Goal: Information Seeking & Learning: Learn about a topic

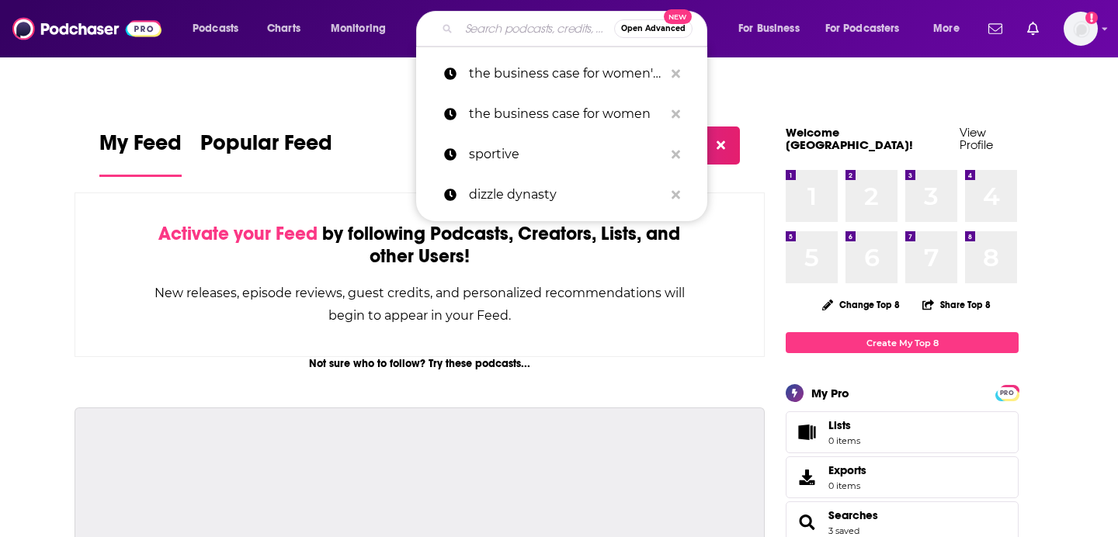
click at [531, 29] on input "Search podcasts, credits, & more..." at bounding box center [536, 28] width 155 height 25
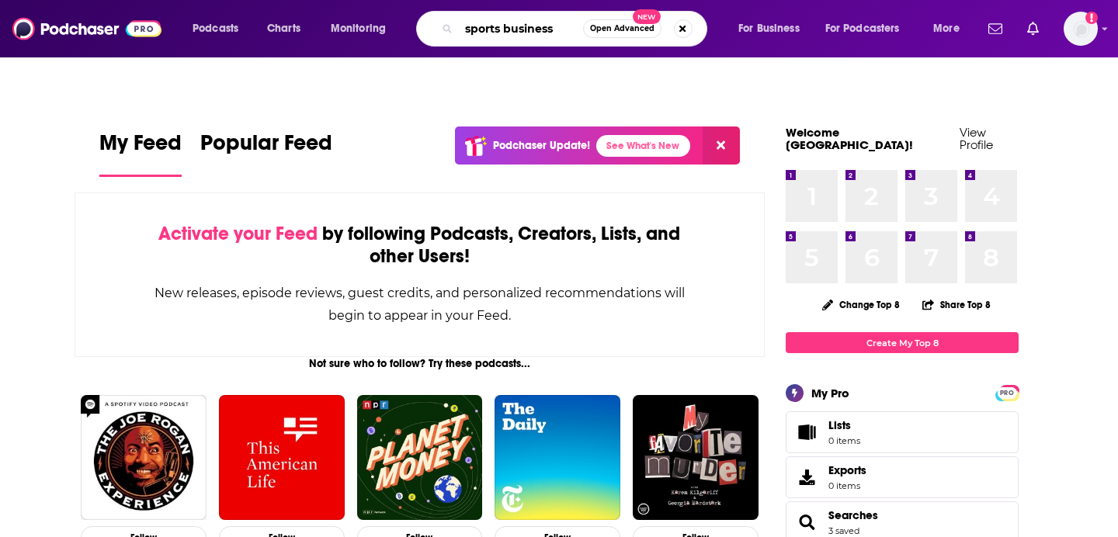
type input "sports business"
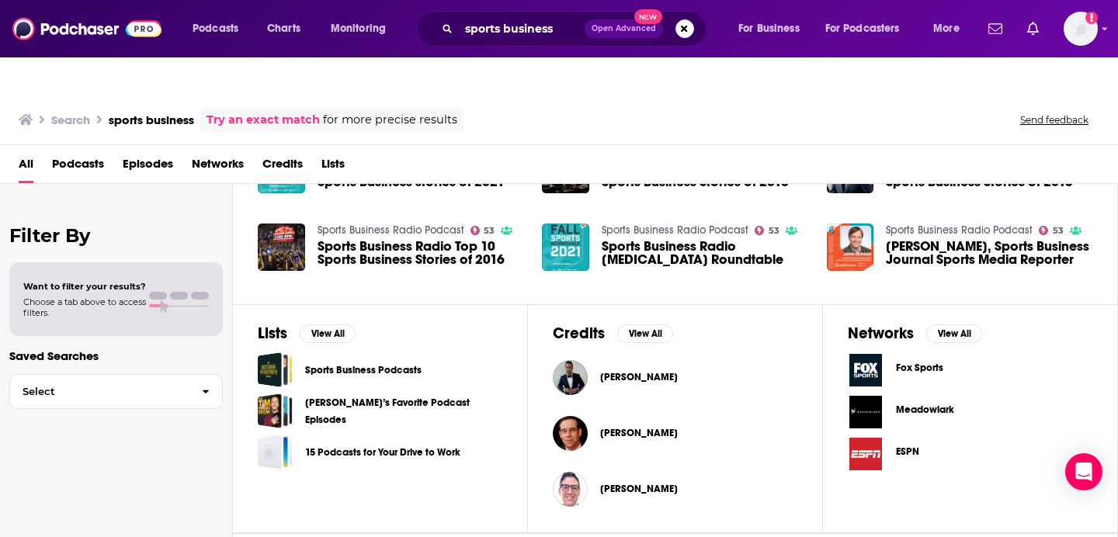
scroll to position [387, 0]
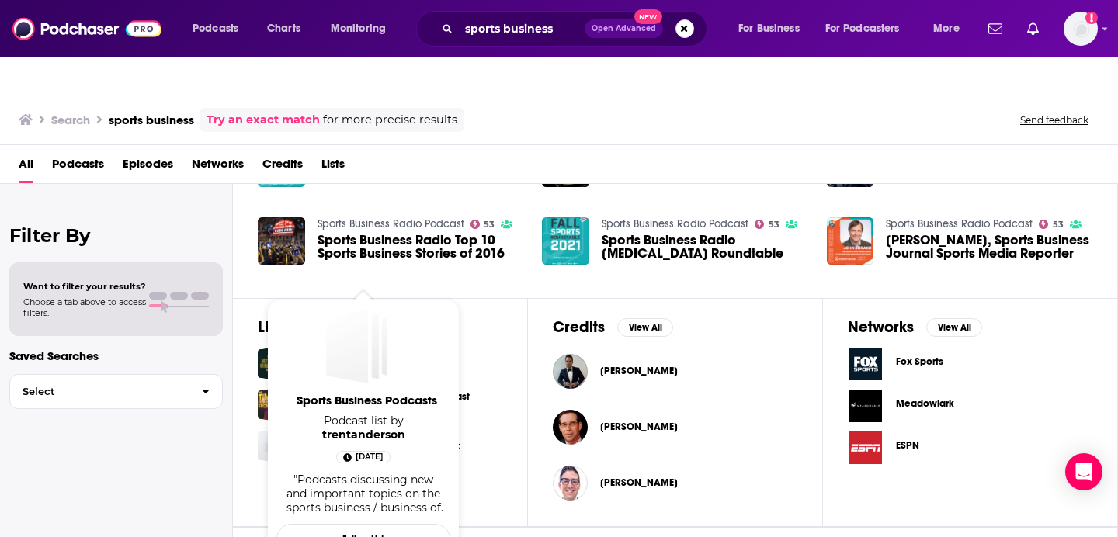
click at [349, 323] on div "Sports Business Podcasts" at bounding box center [347, 346] width 43 height 75
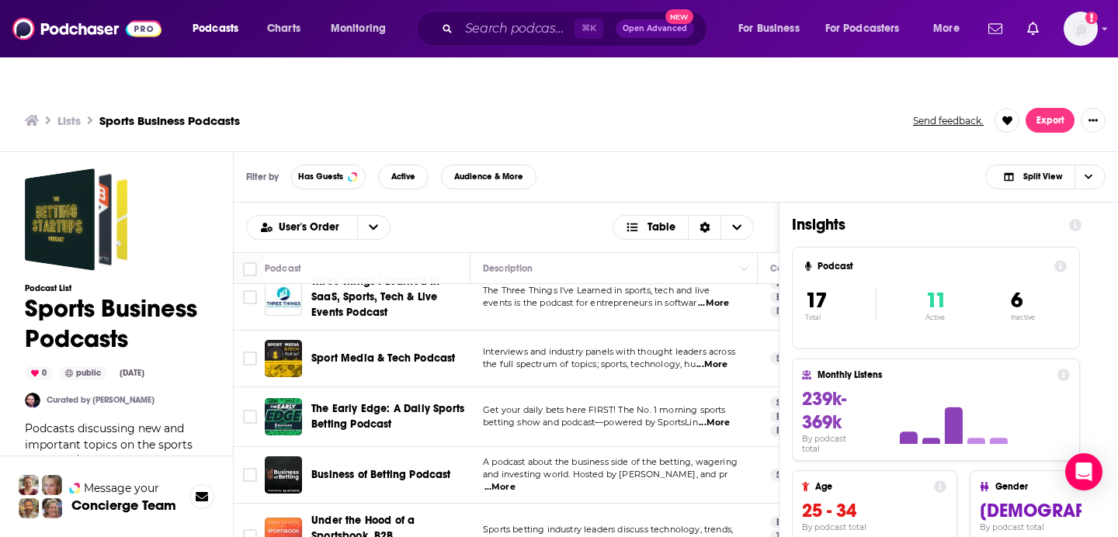
scroll to position [738, 0]
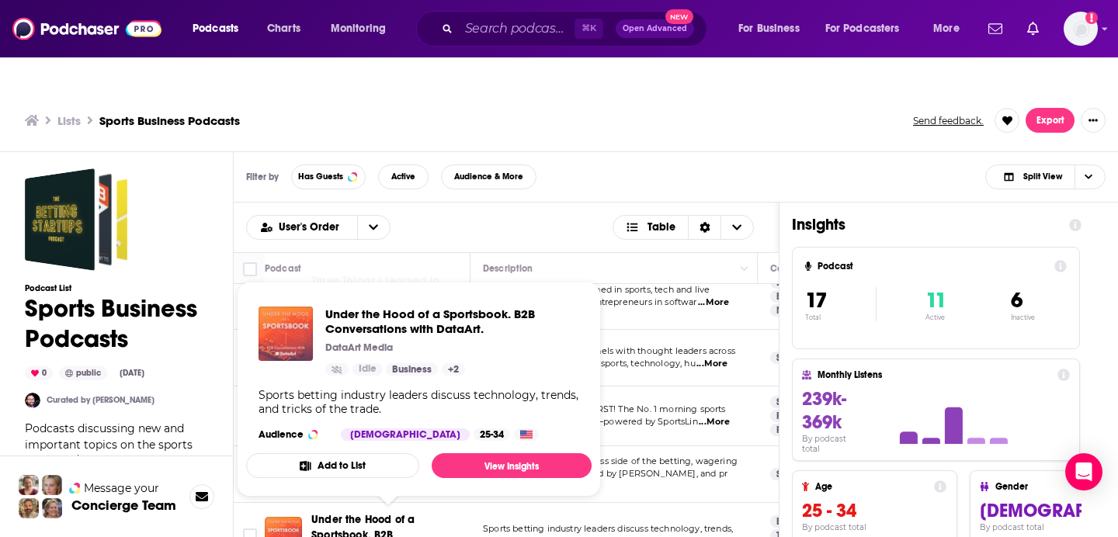
click at [343, 513] on span "Under the Hood of a Sportsbook. B2B Conversations with DataArt." at bounding box center [382, 535] width 143 height 44
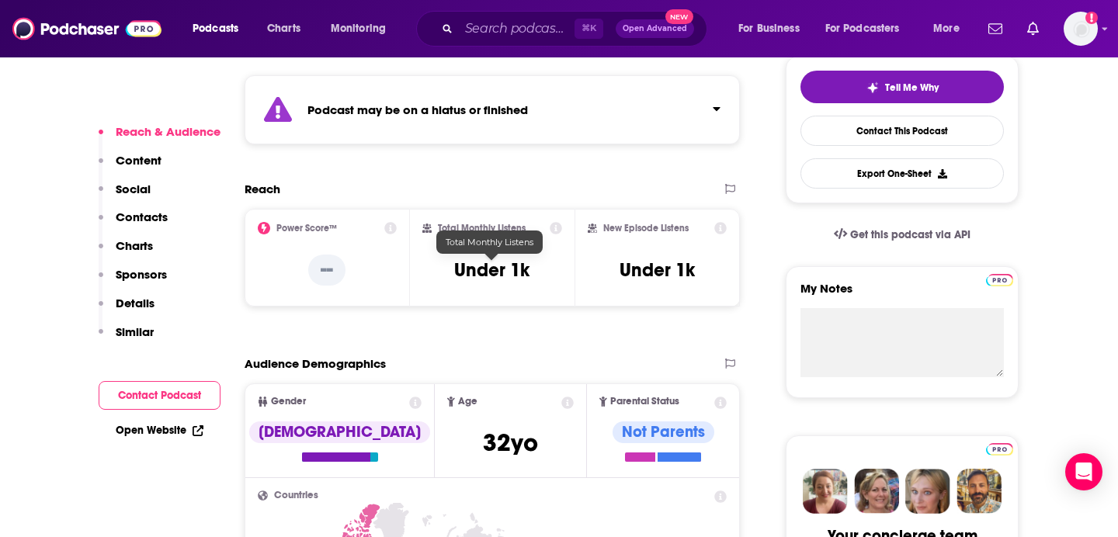
scroll to position [394, 0]
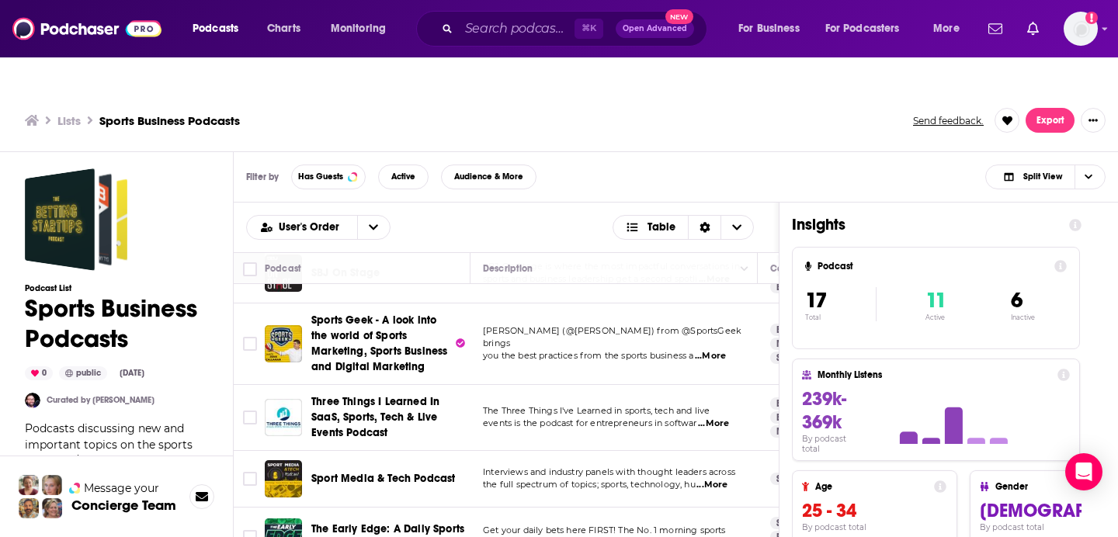
scroll to position [738, 0]
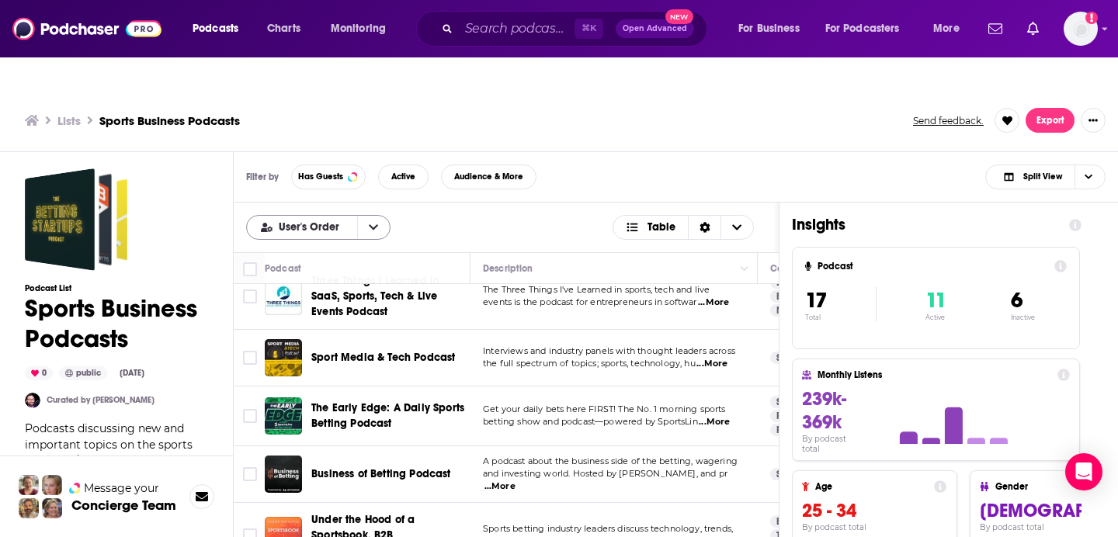
click at [377, 216] on button "open menu" at bounding box center [373, 227] width 33 height 23
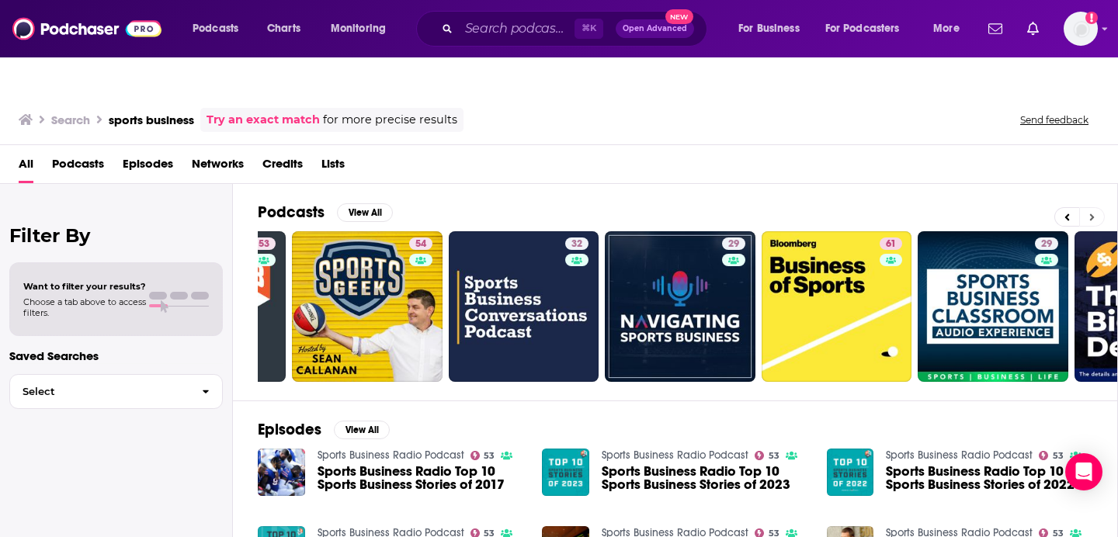
click at [1094, 212] on icon at bounding box center [1092, 217] width 5 height 11
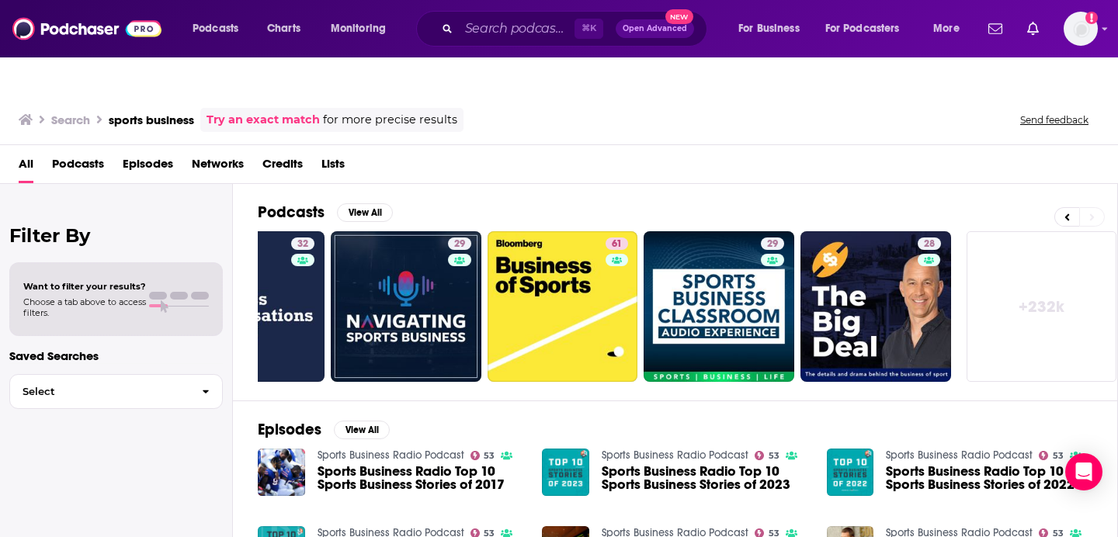
scroll to position [0, 566]
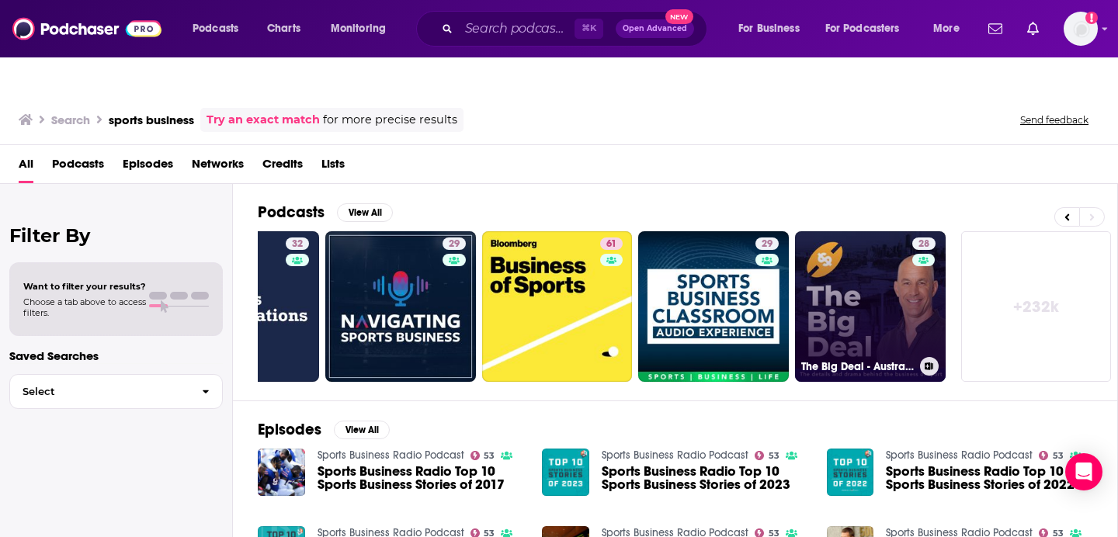
click at [851, 273] on link "28 The Big Deal - Australian Sports Business Podcast" at bounding box center [870, 306] width 151 height 151
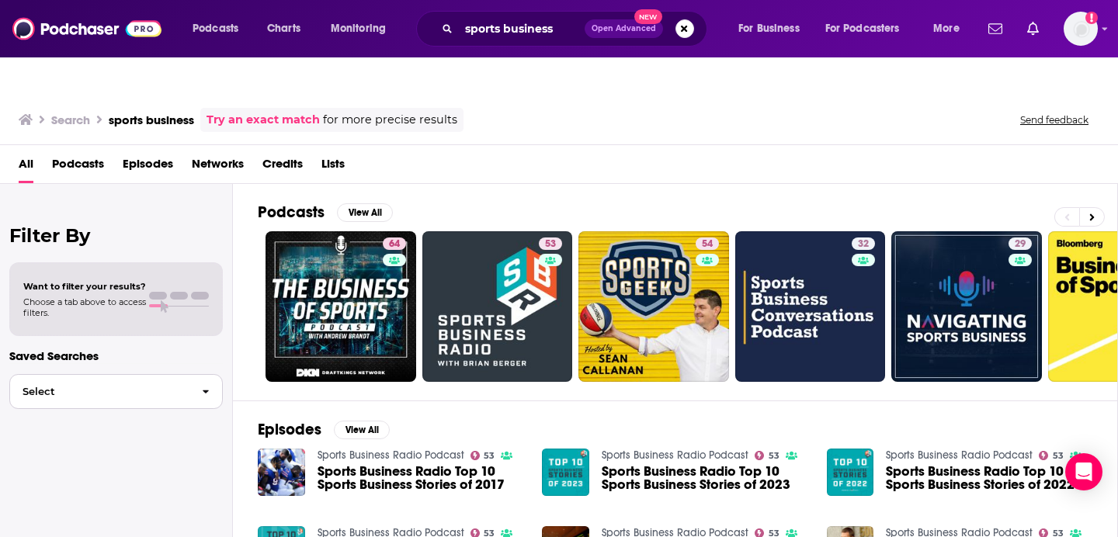
click at [121, 374] on button "Select" at bounding box center [116, 391] width 214 height 35
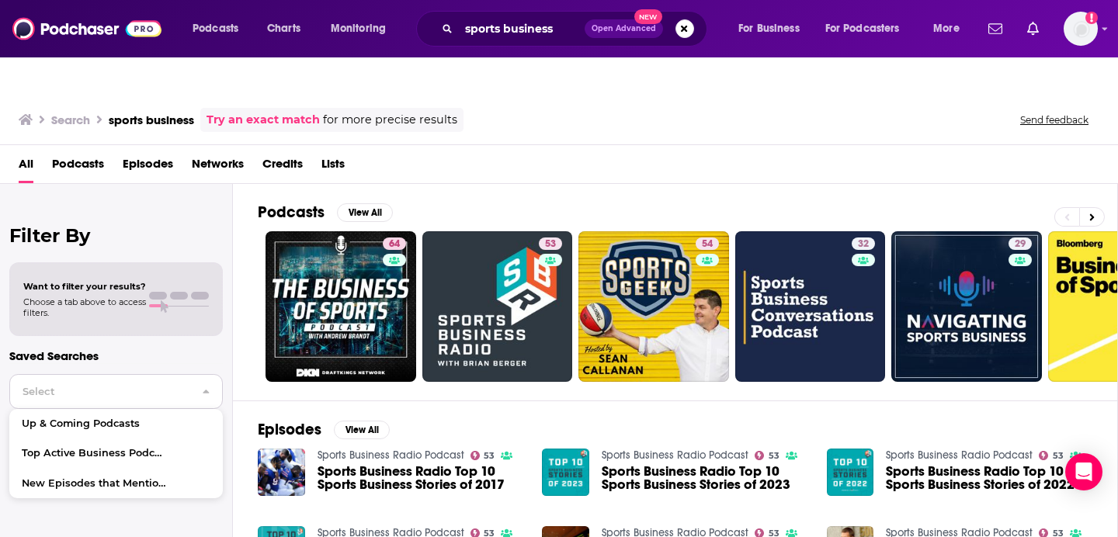
click at [121, 374] on button "Select" at bounding box center [116, 391] width 214 height 35
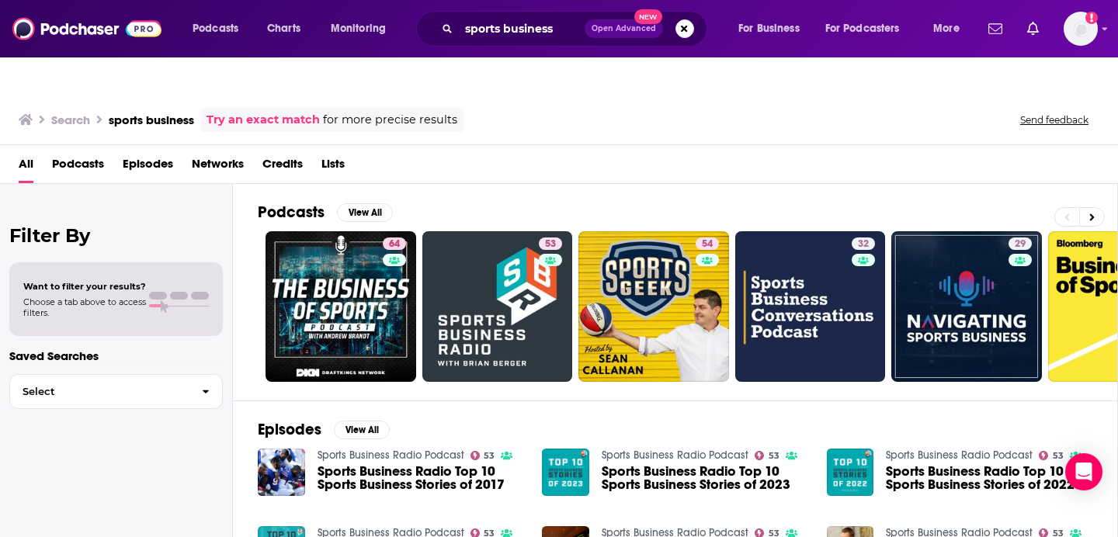
click at [88, 151] on span "Podcasts" at bounding box center [78, 167] width 52 height 32
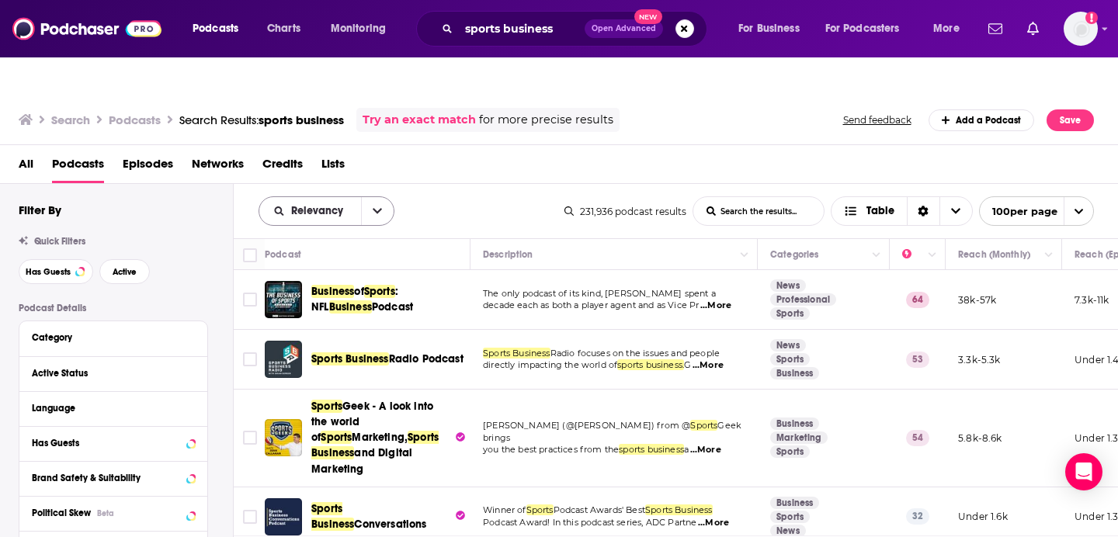
click at [377, 197] on button "open menu" at bounding box center [377, 211] width 33 height 28
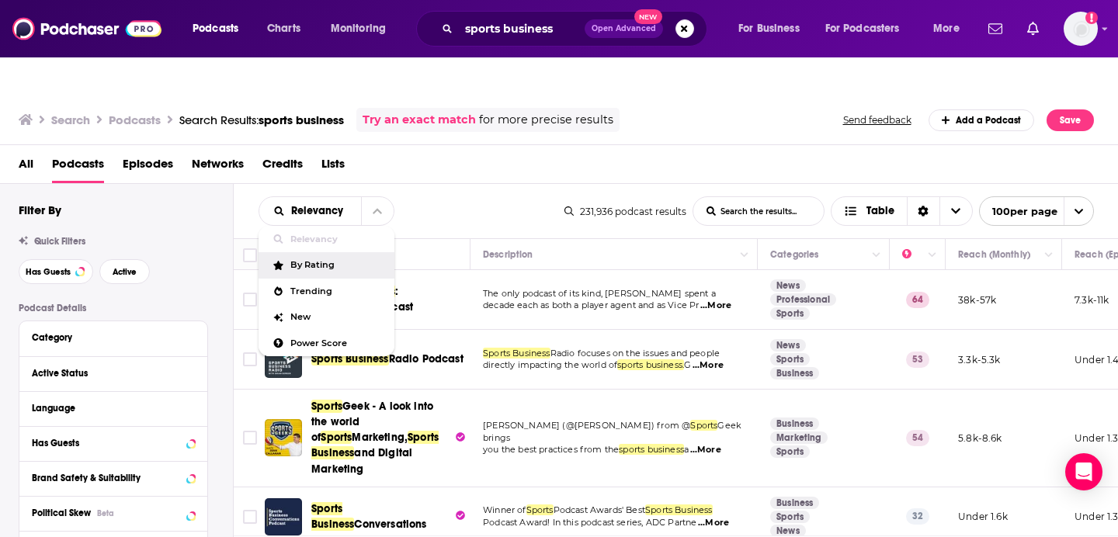
click at [475, 197] on div "Relevancy Relevancy By Rating Trending New Power Score List Search Input Search…" at bounding box center [412, 212] width 306 height 30
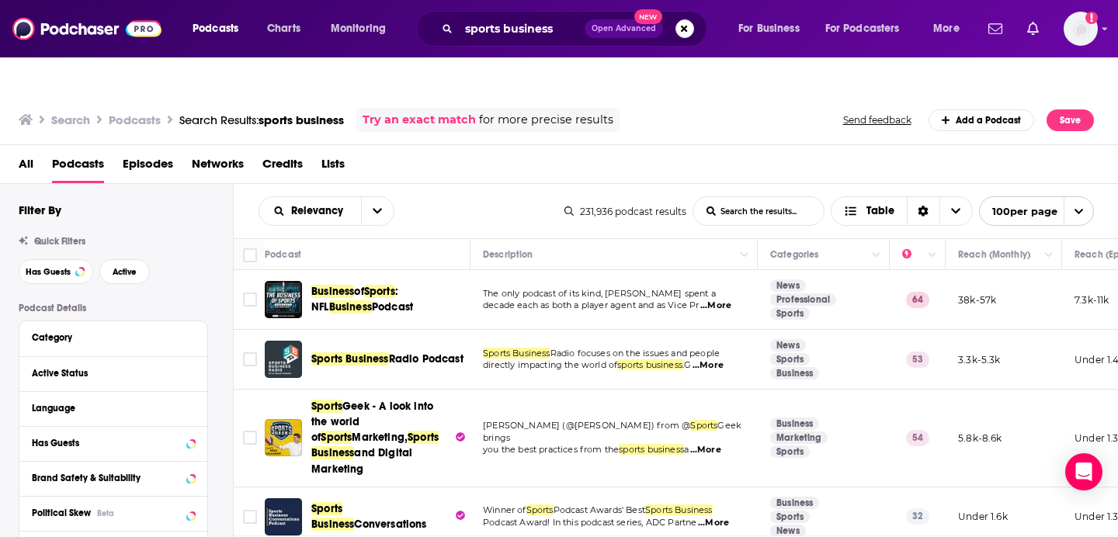
click at [757, 197] on business-list-search-input "List Search Input" at bounding box center [759, 211] width 130 height 28
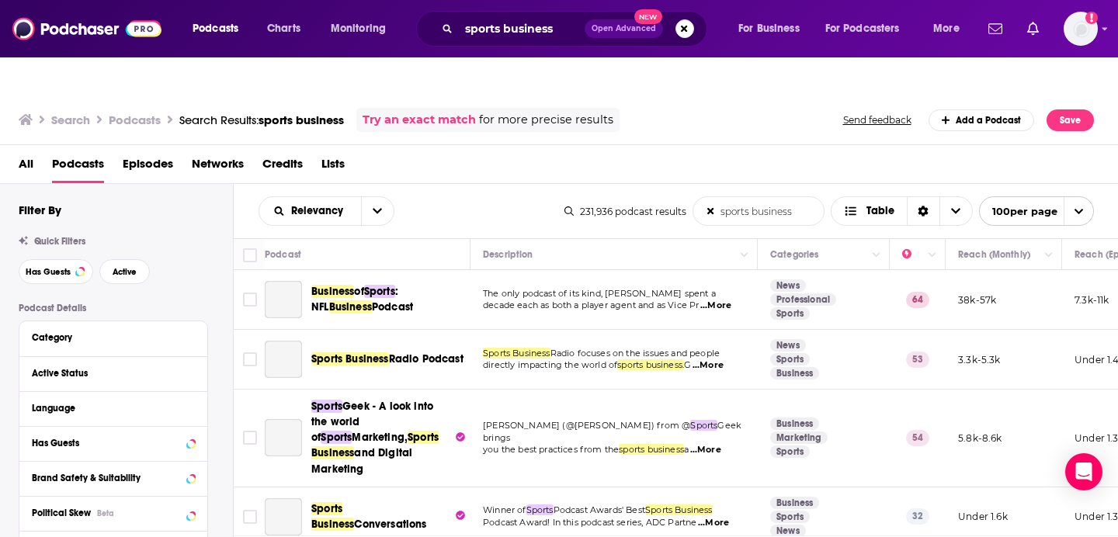
type business-list-search-input "sports business"
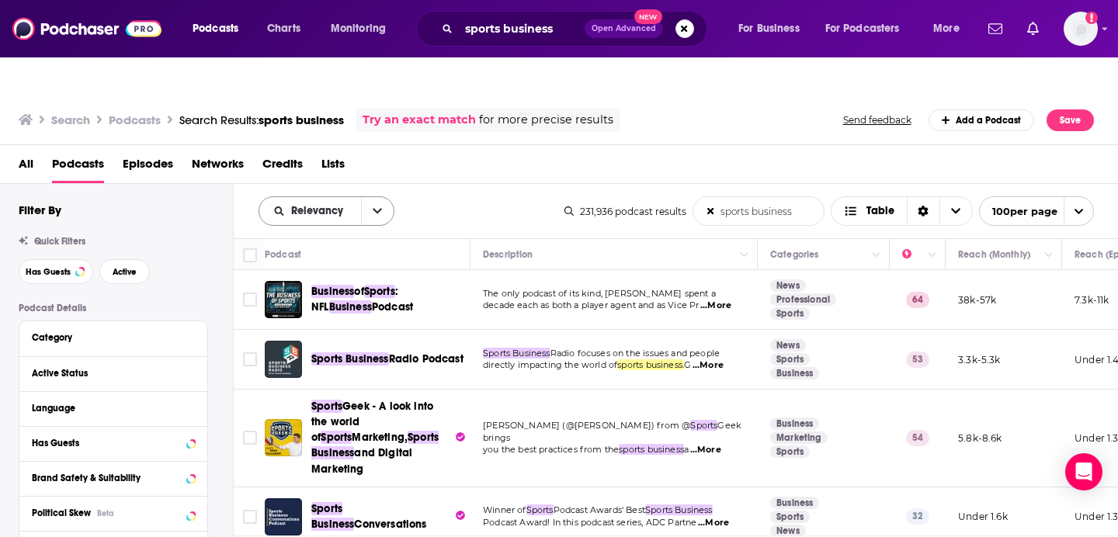
click at [381, 197] on button "open menu" at bounding box center [377, 211] width 33 height 28
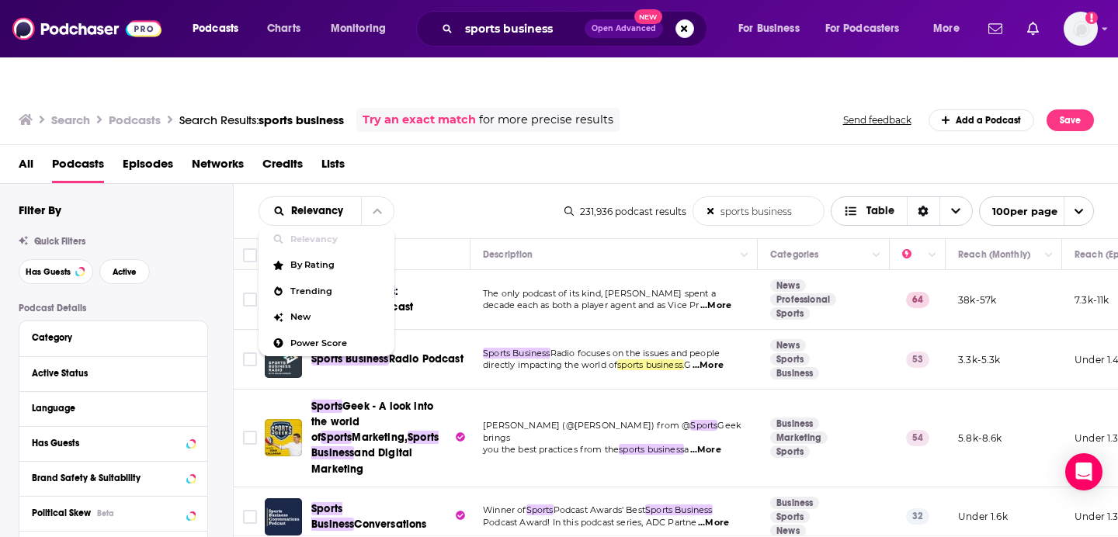
click at [948, 197] on span "Choose View" at bounding box center [956, 211] width 33 height 28
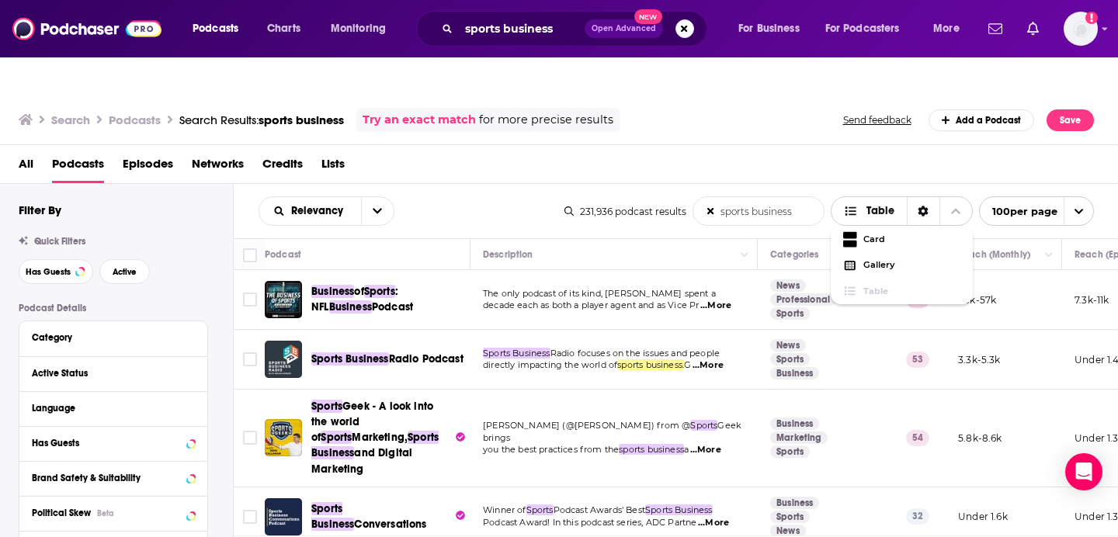
click at [948, 197] on span "Choose View" at bounding box center [956, 211] width 33 height 28
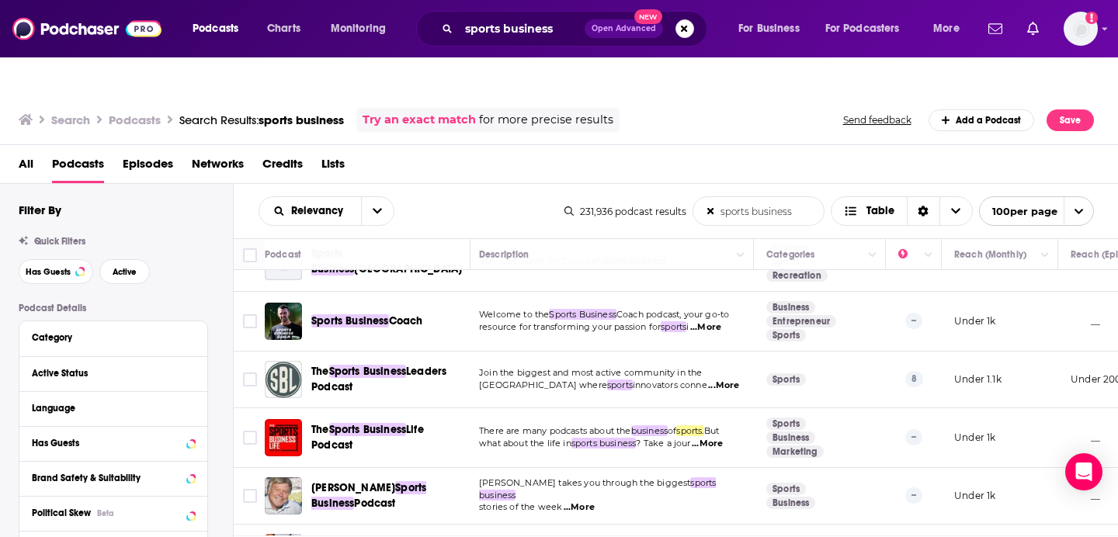
scroll to position [1198, 4]
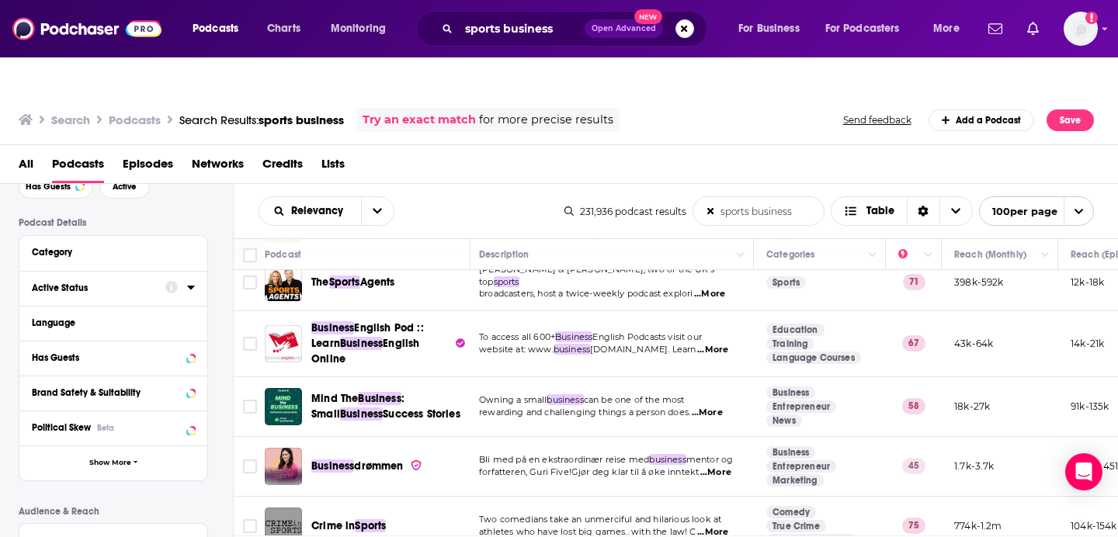
scroll to position [91, 0]
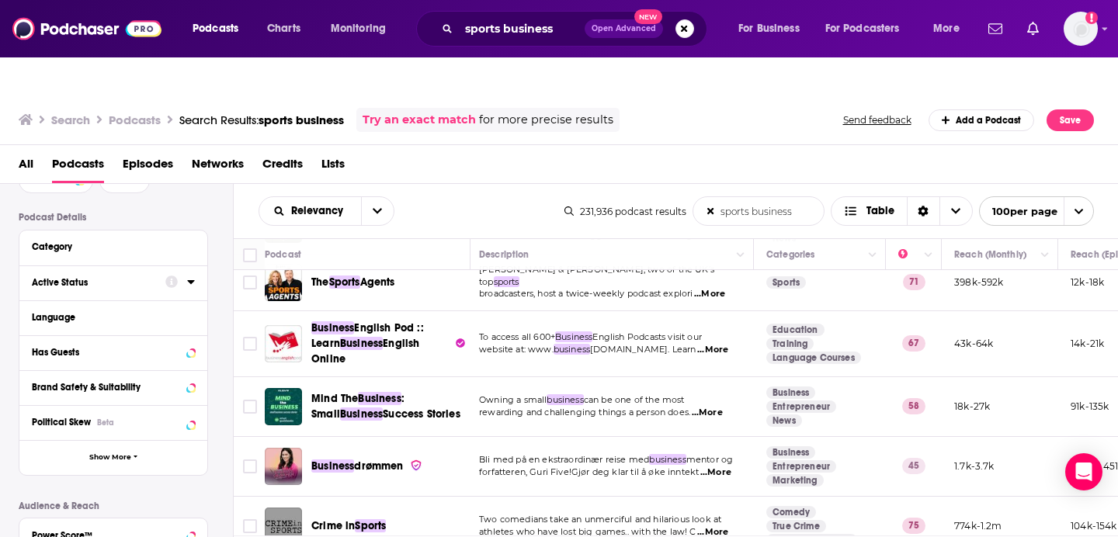
click at [96, 277] on div "Active Status" at bounding box center [93, 282] width 123 height 11
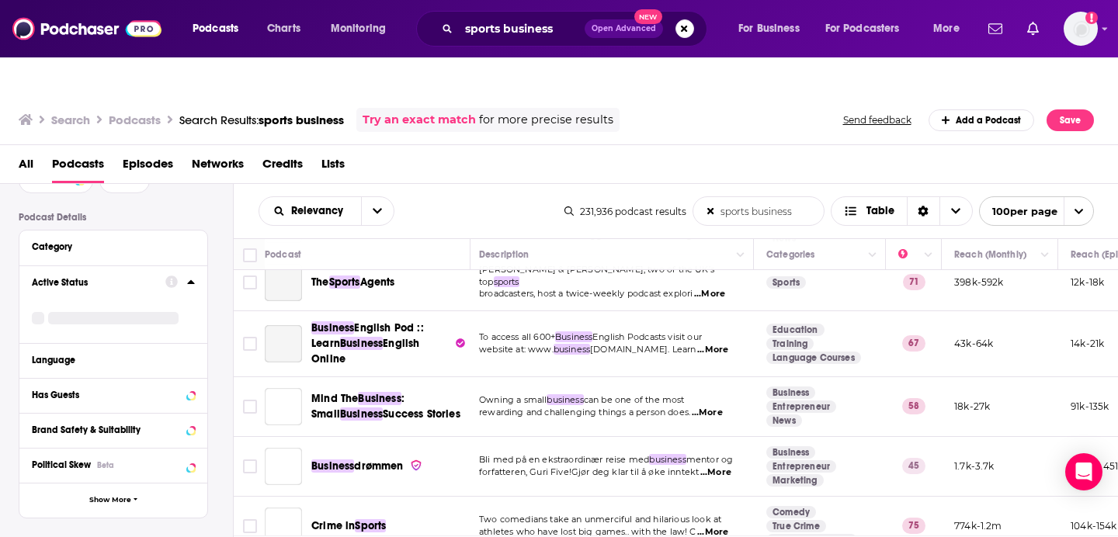
click at [81, 277] on div "Active Status" at bounding box center [93, 282] width 123 height 11
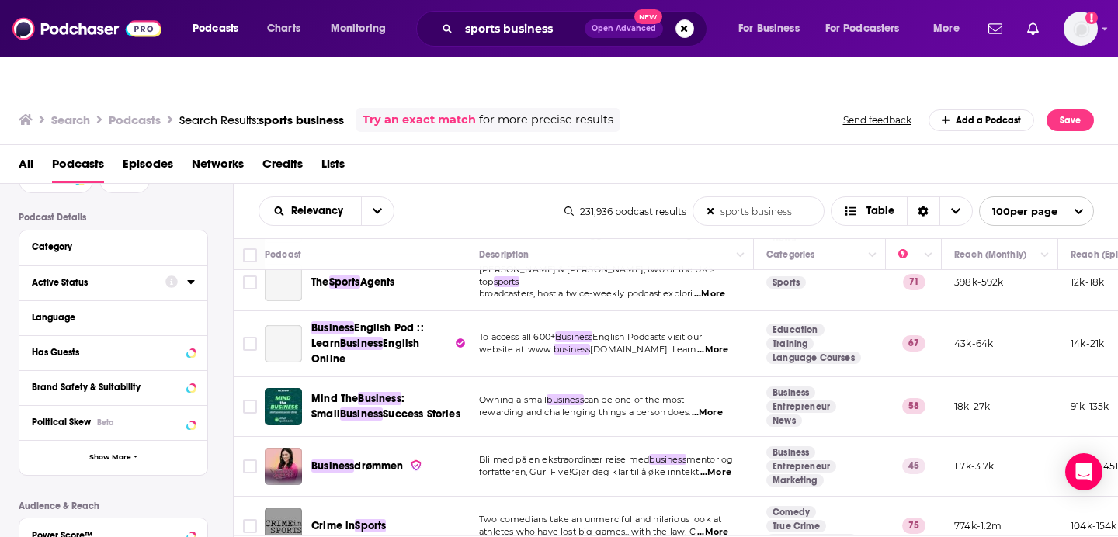
click at [191, 280] on icon at bounding box center [190, 282] width 7 height 4
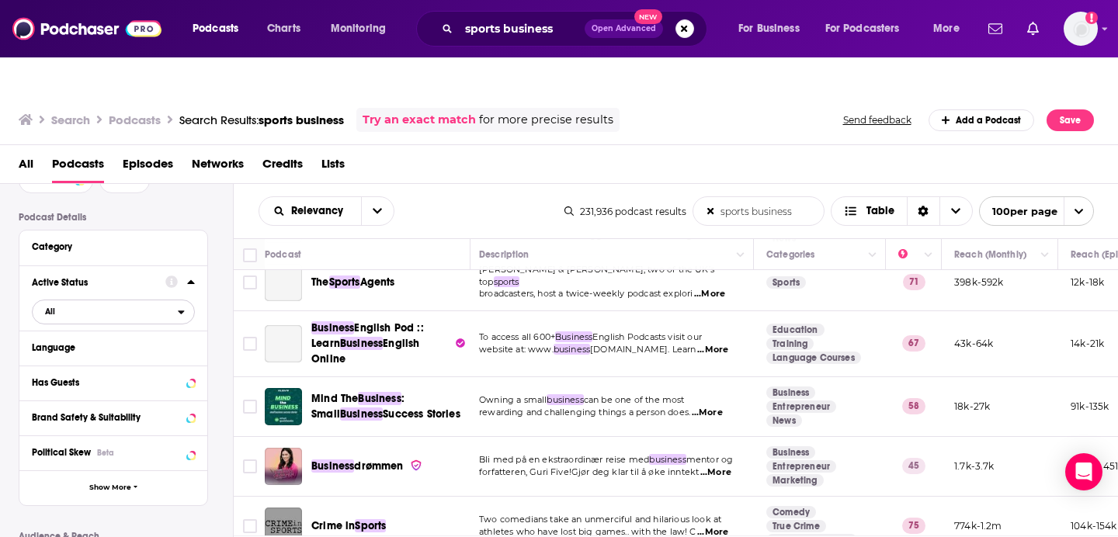
click at [51, 308] on span "All" at bounding box center [50, 312] width 10 height 9
click at [54, 359] on span "Active" at bounding box center [80, 363] width 81 height 9
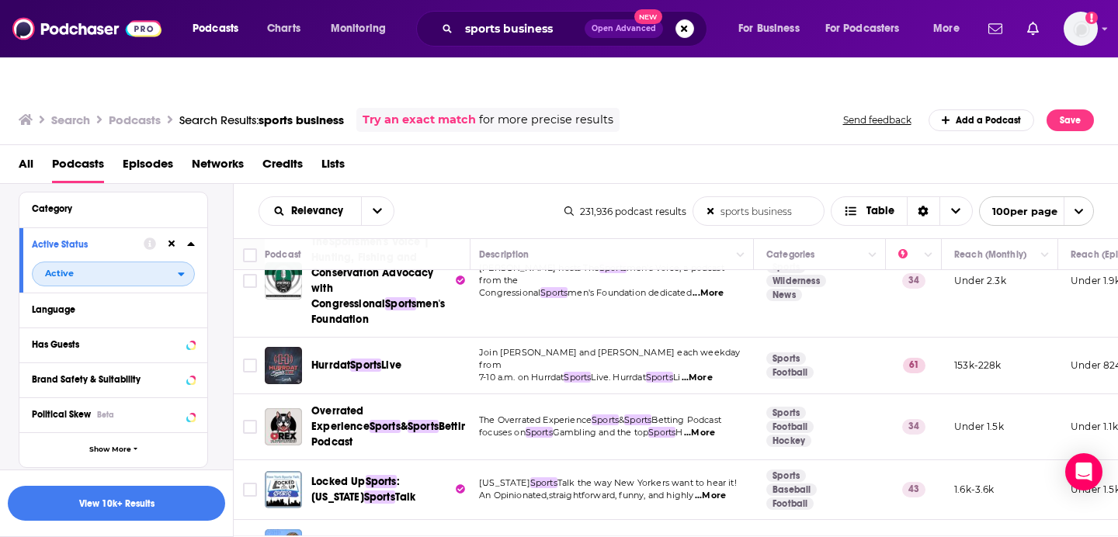
scroll to position [3153, 4]
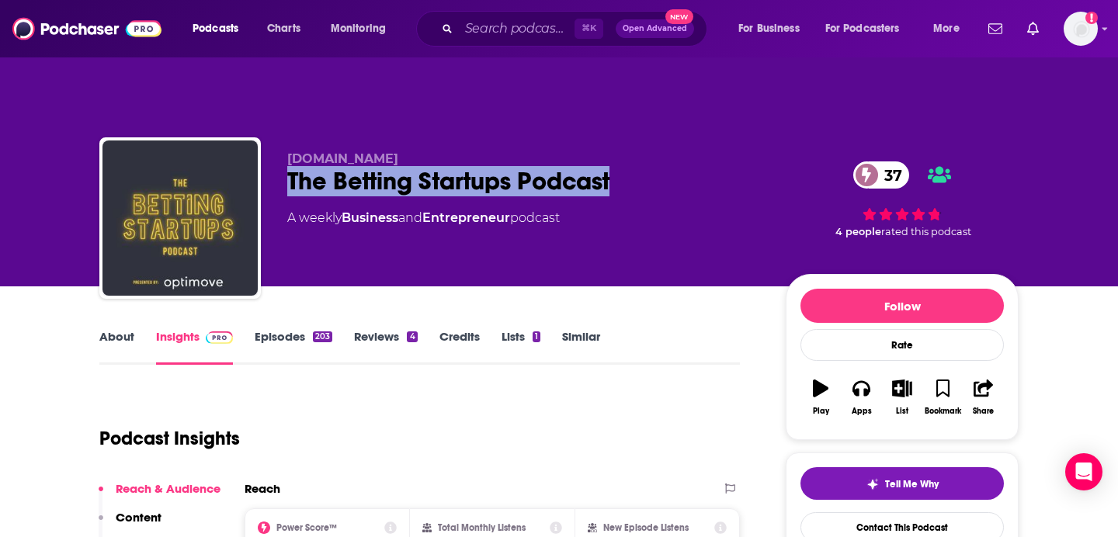
drag, startPoint x: 625, startPoint y: 155, endPoint x: 262, endPoint y: 134, distance: 364.1
click at [262, 137] on div "BettingStartups.com The Betting Startups Podcast 37 A weekly Business and Entre…" at bounding box center [559, 221] width 920 height 168
copy h2 "The Betting Startups Podcast"
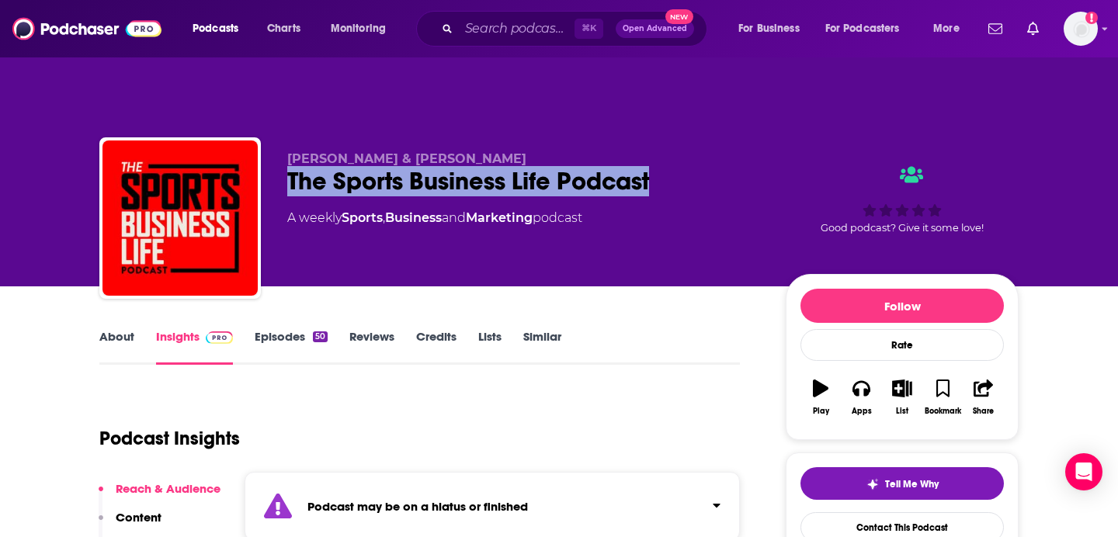
drag, startPoint x: 673, startPoint y: 160, endPoint x: 286, endPoint y: 143, distance: 388.0
click at [286, 143] on div "[PERSON_NAME] & [PERSON_NAME] The Sports Business Life Podcast A weekly Sports …" at bounding box center [559, 221] width 920 height 168
copy h2 "The Sports Business Life Podcast"
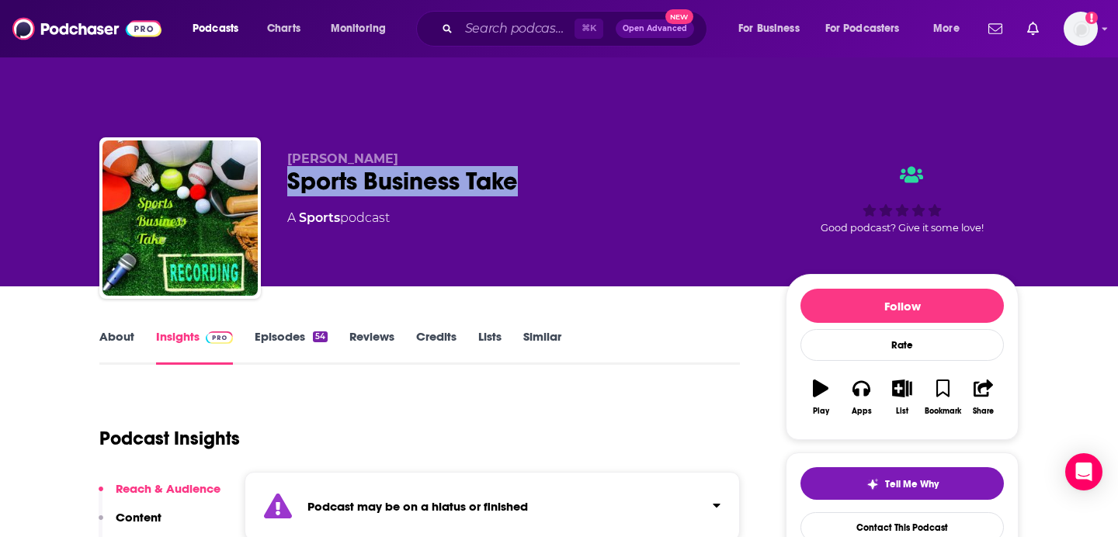
drag, startPoint x: 517, startPoint y: 150, endPoint x: 284, endPoint y: 144, distance: 232.3
click at [284, 144] on div "Paul Heine Sports Business Take A Sports podcast Good podcast? Give it some lov…" at bounding box center [559, 221] width 920 height 168
copy h2 "Sports Business Take"
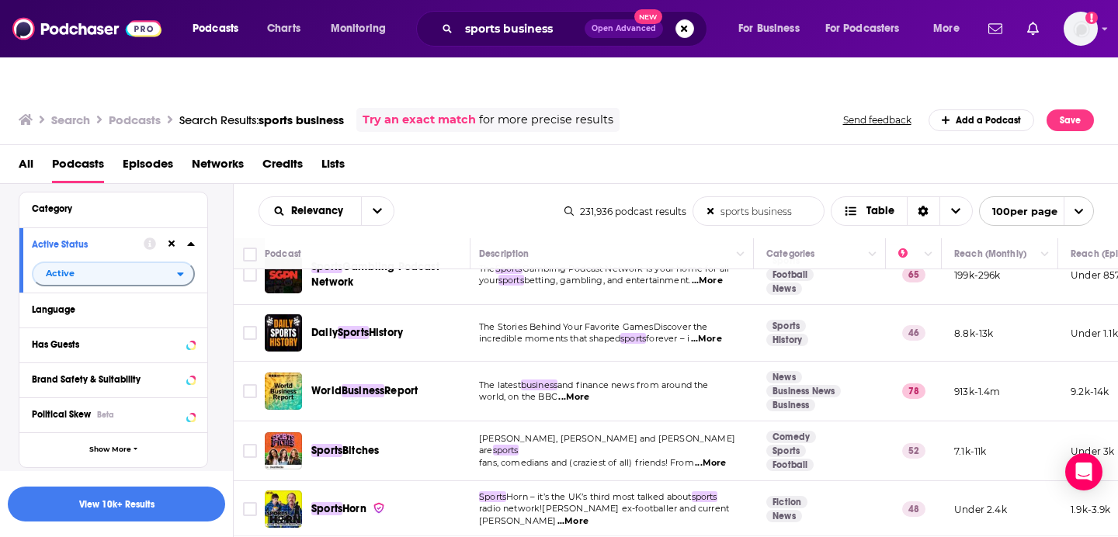
scroll to position [6200, 4]
